Goal: Task Accomplishment & Management: Use online tool/utility

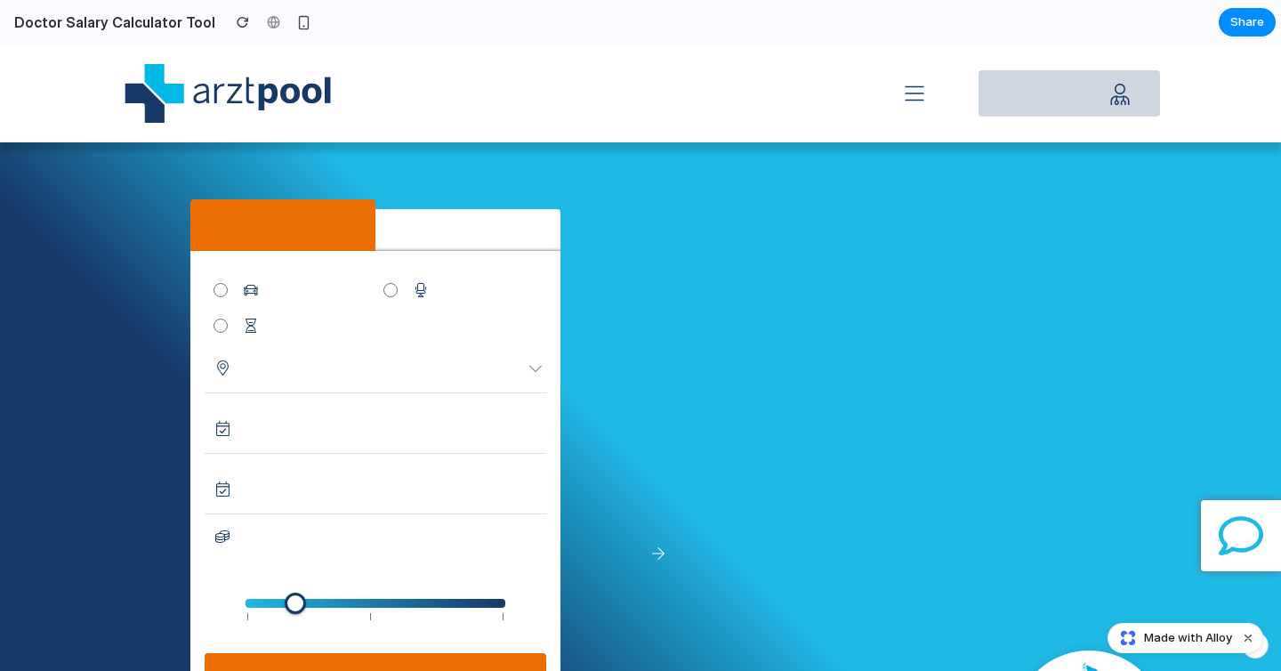
click at [1028, 88] on div "Mein arztpool" at bounding box center [1069, 93] width 181 height 46
click at [907, 92] on icon at bounding box center [914, 93] width 21 height 21
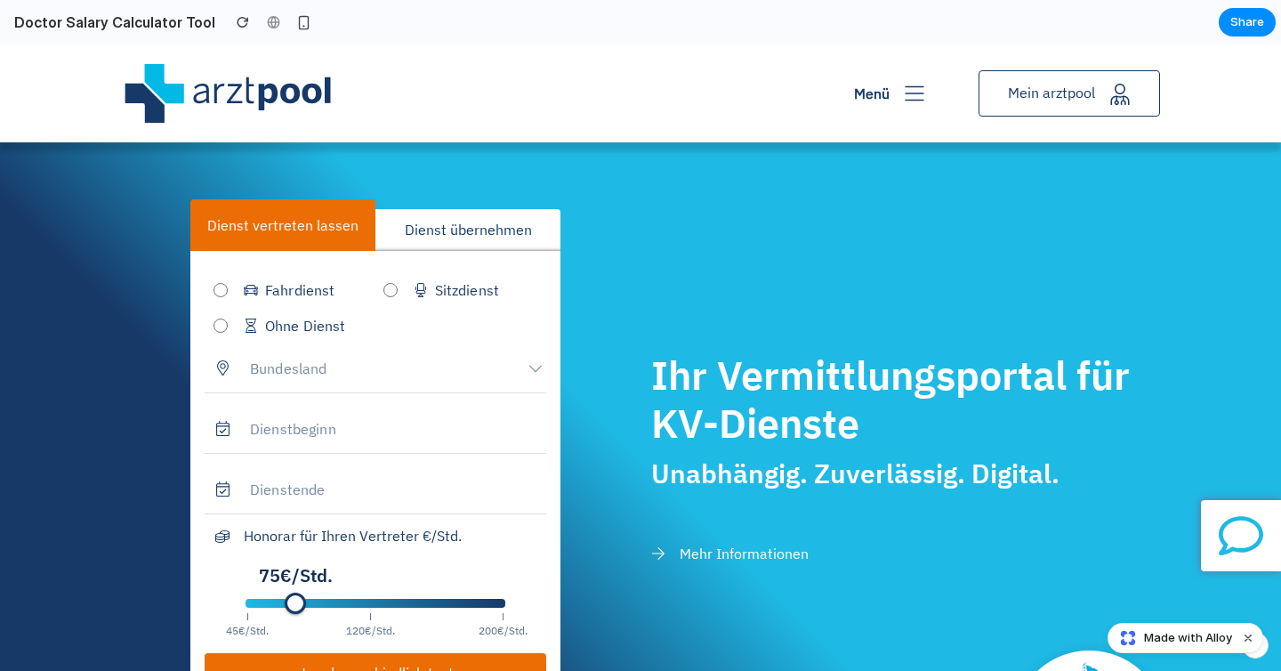
click at [457, 221] on div "Dienst übernehmen" at bounding box center [467, 230] width 185 height 42
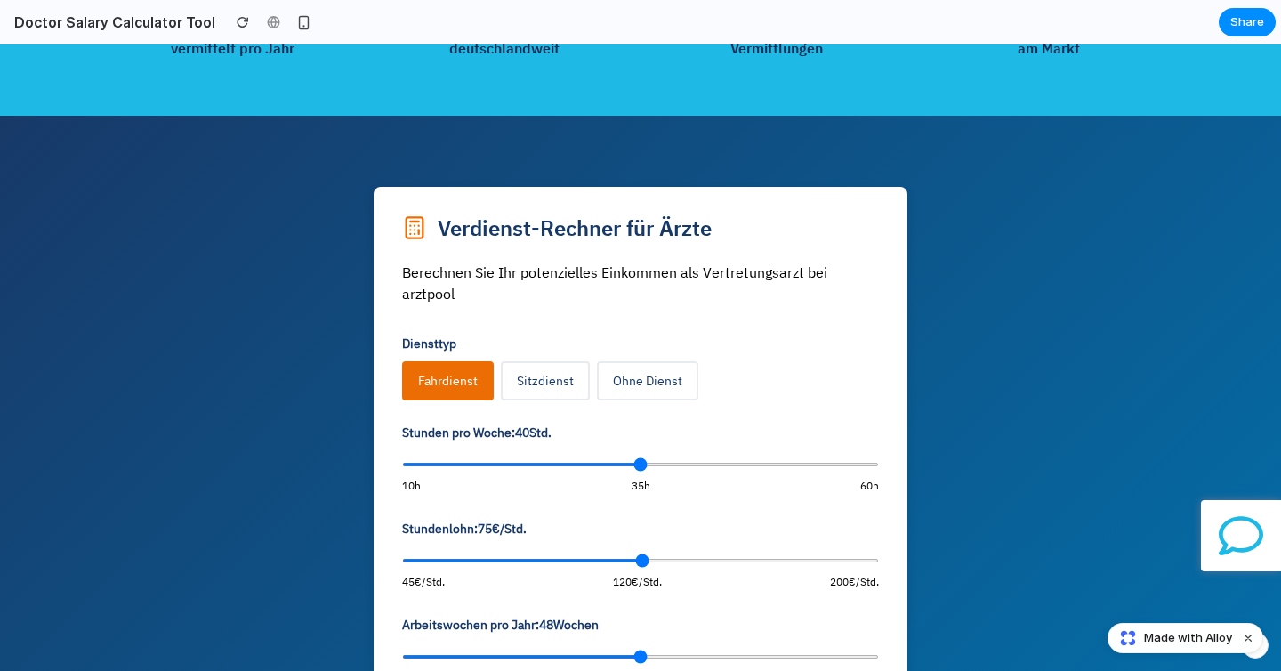
scroll to position [839, 0]
